Goal: Task Accomplishment & Management: Use online tool/utility

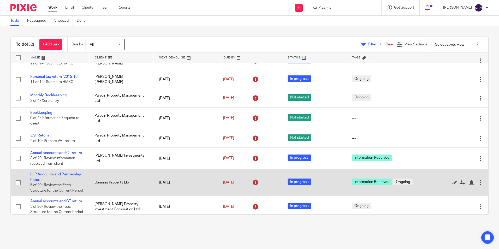
scroll to position [78, 0]
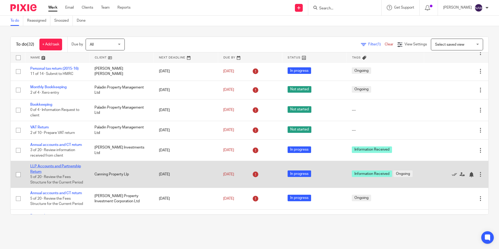
click at [38, 165] on link "LLP Accounts and Partnership Return" at bounding box center [55, 168] width 51 height 9
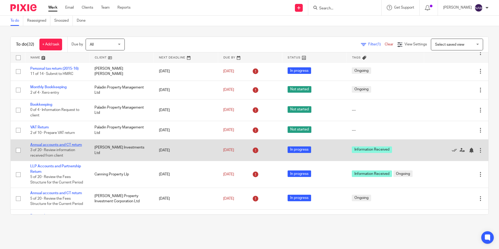
click at [65, 144] on link "Annual accounts and CT return" at bounding box center [56, 145] width 52 height 4
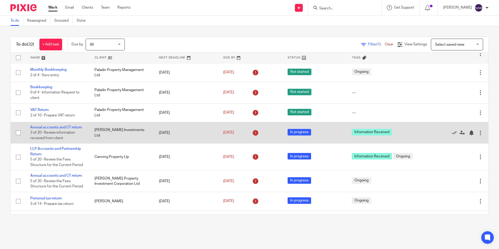
scroll to position [104, 0]
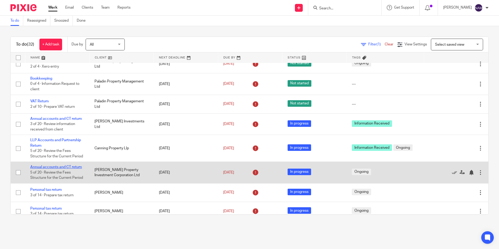
click at [65, 167] on link "Annual accounts and CT return" at bounding box center [56, 167] width 52 height 4
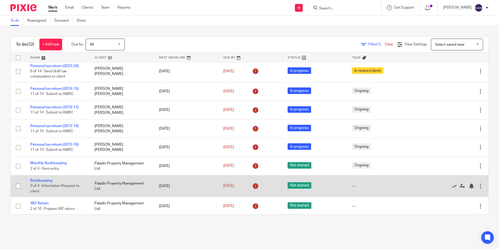
scroll to position [0, 0]
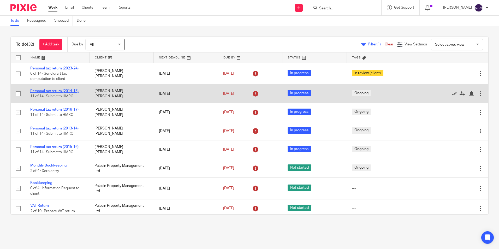
click at [53, 90] on link "Personal tax return (2014-15)" at bounding box center [54, 91] width 48 height 4
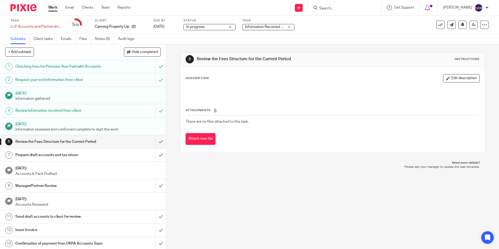
click at [219, 26] on span "In progress" at bounding box center [205, 26] width 39 height 5
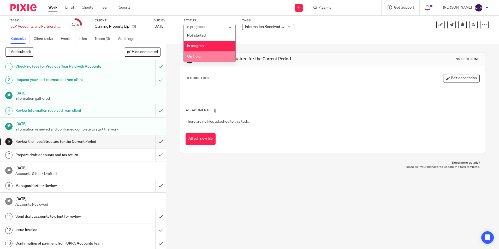
click at [220, 212] on div "6 Review the Fees Structure for the Current Period Instructions Description Edi…" at bounding box center [332, 146] width 333 height 205
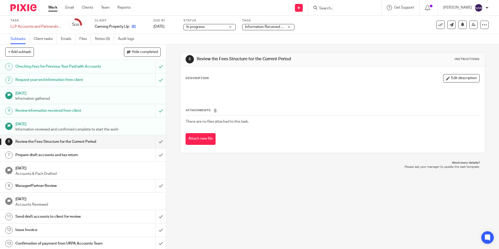
click at [132, 27] on link at bounding box center [132, 26] width 7 height 5
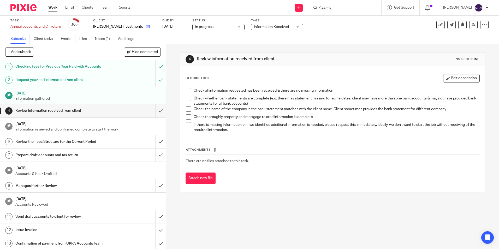
click at [143, 29] on link at bounding box center [146, 26] width 7 height 5
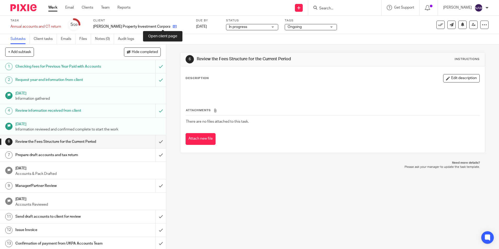
click at [173, 26] on icon at bounding box center [175, 27] width 4 height 4
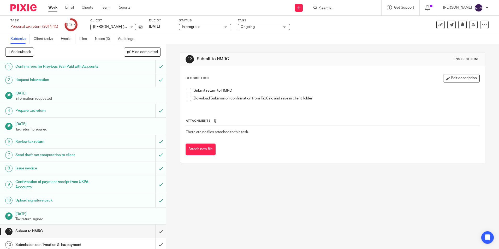
click at [274, 25] on span "Ongoing" at bounding box center [260, 26] width 39 height 5
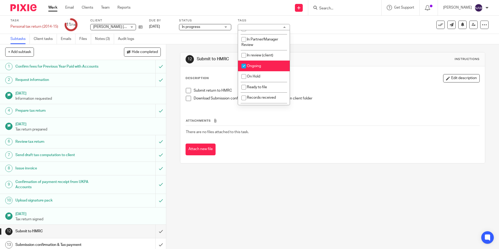
scroll to position [26, 0]
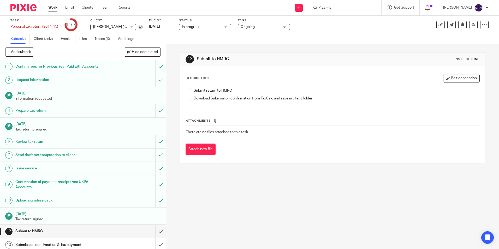
click at [313, 45] on div "12 Submit to HMRC Instructions Description Edit description Submit return to HM…" at bounding box center [332, 107] width 305 height 127
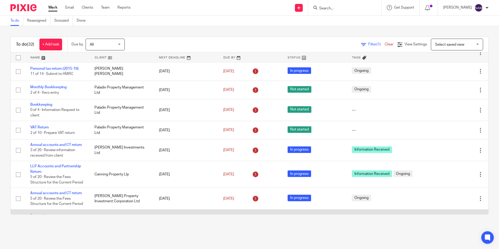
scroll to position [104, 0]
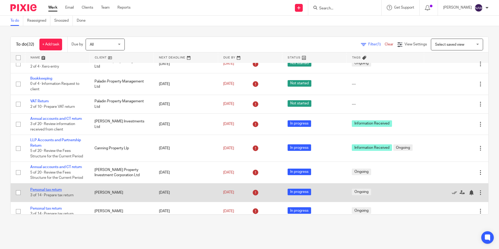
click at [57, 189] on link "Personal tax return" at bounding box center [46, 190] width 32 height 4
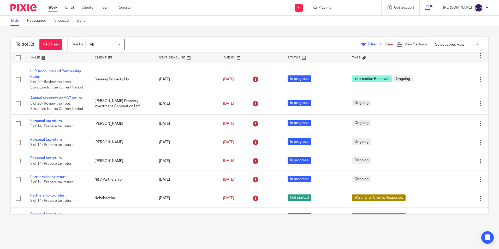
scroll to position [183, 0]
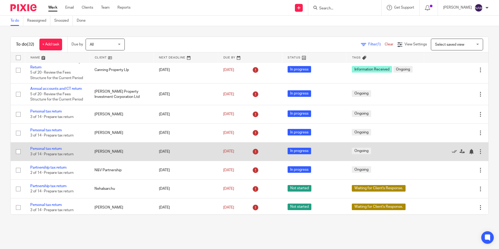
drag, startPoint x: 94, startPoint y: 151, endPoint x: 136, endPoint y: 154, distance: 42.3
click at [136, 154] on td "Suzanne Henriette Vos" at bounding box center [121, 151] width 64 height 19
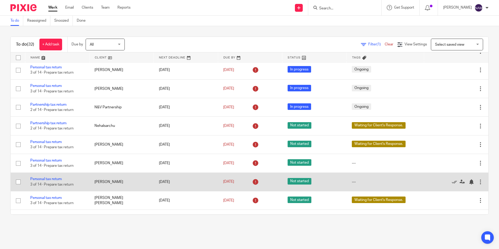
scroll to position [261, 0]
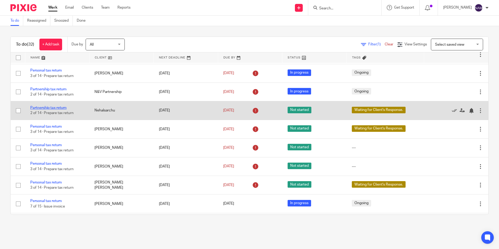
click at [58, 108] on link "Partnership tax return" at bounding box center [48, 108] width 36 height 4
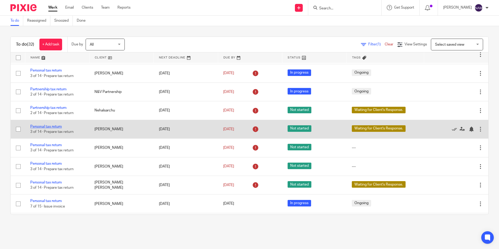
click at [48, 125] on link "Personal tax return" at bounding box center [46, 127] width 32 height 4
click at [57, 125] on link "Personal tax return" at bounding box center [46, 127] width 32 height 4
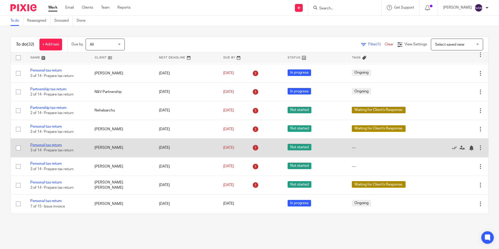
click at [54, 143] on link "Personal tax return" at bounding box center [46, 145] width 32 height 4
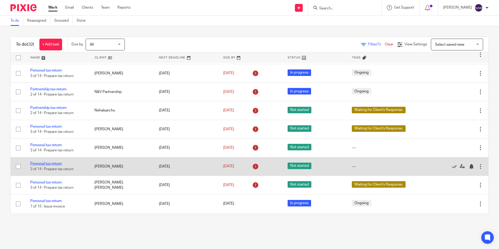
click at [57, 163] on link "Personal tax return" at bounding box center [46, 164] width 32 height 4
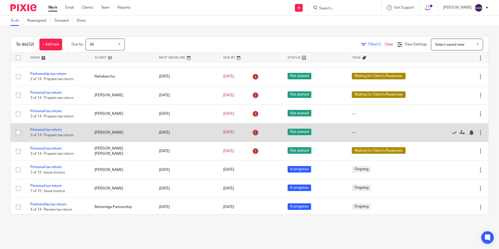
scroll to position [287, 0]
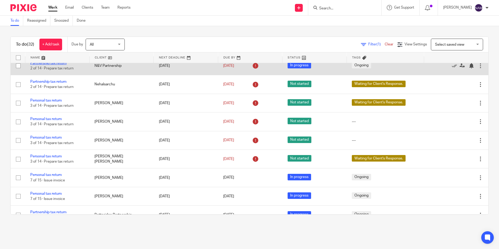
click at [62, 64] on link "Partnership tax return" at bounding box center [48, 63] width 36 height 4
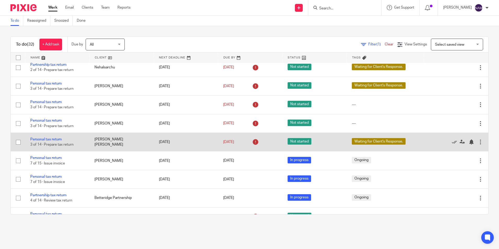
scroll to position [313, 0]
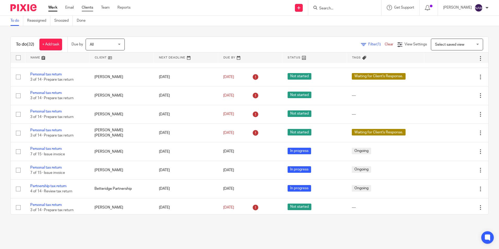
click at [90, 8] on link "Clients" at bounding box center [87, 7] width 11 height 5
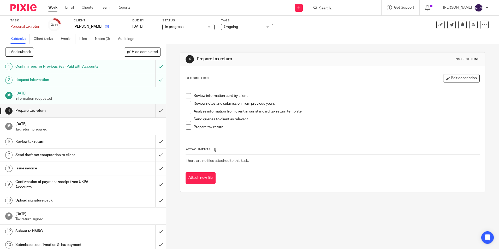
click at [109, 24] on link at bounding box center [105, 26] width 7 height 5
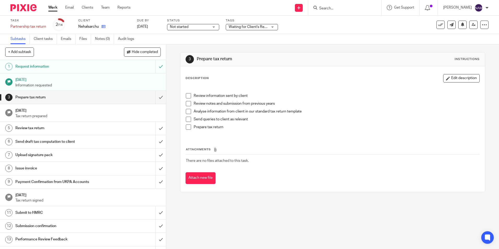
click at [101, 26] on link at bounding box center [102, 26] width 7 height 5
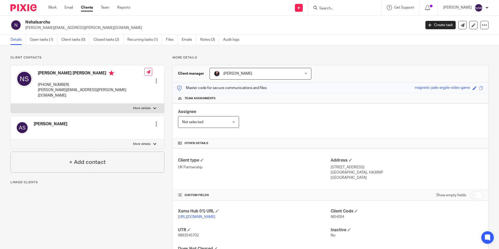
drag, startPoint x: 26, startPoint y: 20, endPoint x: 51, endPoint y: 23, distance: 24.7
click at [51, 23] on h2 "Nehalsarchu" at bounding box center [182, 22] width 314 height 5
click at [50, 22] on h2 "Nehalsarchu" at bounding box center [182, 22] width 314 height 5
drag, startPoint x: 50, startPoint y: 22, endPoint x: 24, endPoint y: 22, distance: 26.6
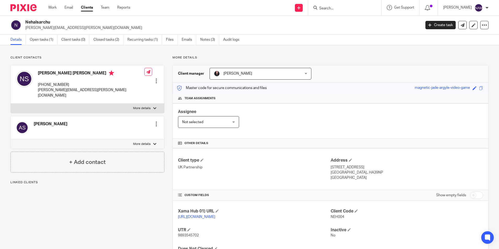
click at [24, 22] on div "Nehalsarchu nehal.u.shah@gmail.com" at bounding box center [213, 25] width 407 height 11
drag, startPoint x: 322, startPoint y: 59, endPoint x: 212, endPoint y: 57, distance: 110.7
click at [322, 59] on p "More details" at bounding box center [330, 58] width 316 height 4
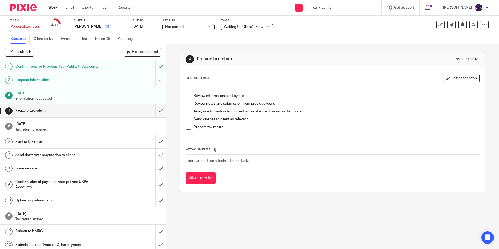
click at [102, 26] on link at bounding box center [105, 26] width 7 height 5
click at [109, 28] on icon at bounding box center [107, 27] width 4 height 4
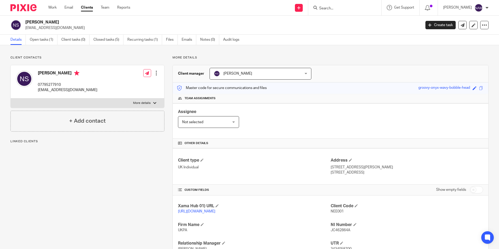
drag, startPoint x: 25, startPoint y: 23, endPoint x: 75, endPoint y: 23, distance: 50.9
click at [75, 23] on div "[PERSON_NAME] [EMAIL_ADDRESS][DOMAIN_NAME]" at bounding box center [213, 25] width 407 height 11
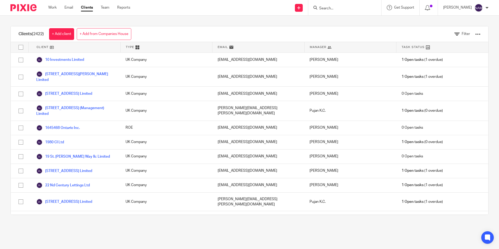
click at [111, 8] on ul "Work Email Clients Team Reports" at bounding box center [93, 7] width 90 height 5
click at [105, 8] on link "Team" at bounding box center [105, 7] width 9 height 5
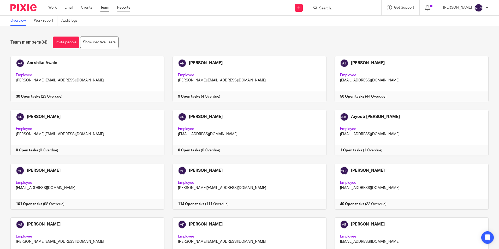
click at [127, 9] on link "Reports" at bounding box center [123, 7] width 13 height 5
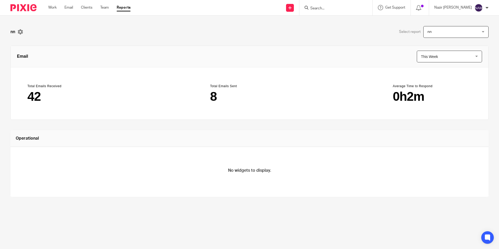
click at [108, 13] on div "Work Email Clients Team Reports Work Email Clients Team Reports Settings" at bounding box center [90, 7] width 95 height 15
click at [106, 6] on link "Team" at bounding box center [104, 7] width 9 height 5
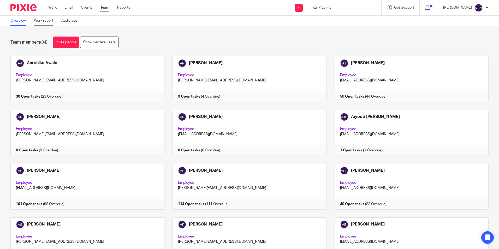
click at [47, 18] on link "Work report" at bounding box center [45, 21] width 23 height 10
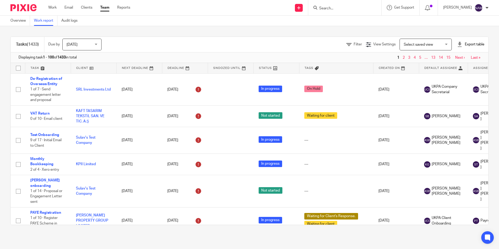
click at [457, 43] on div "Export table" at bounding box center [470, 44] width 27 height 5
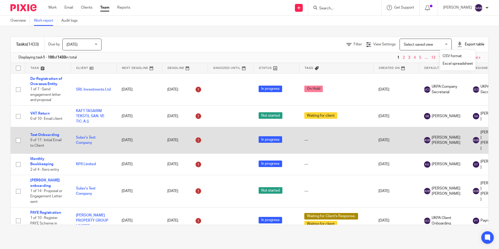
scroll to position [26, 0]
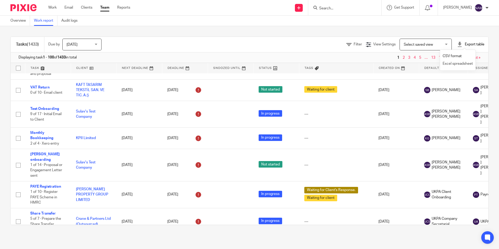
click at [469, 63] on link "Excel spreadsheet" at bounding box center [458, 64] width 30 height 4
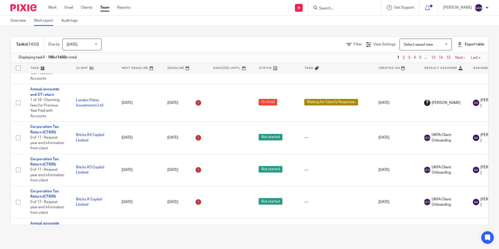
scroll to position [391, 0]
